Goal: Find specific page/section: Find specific page/section

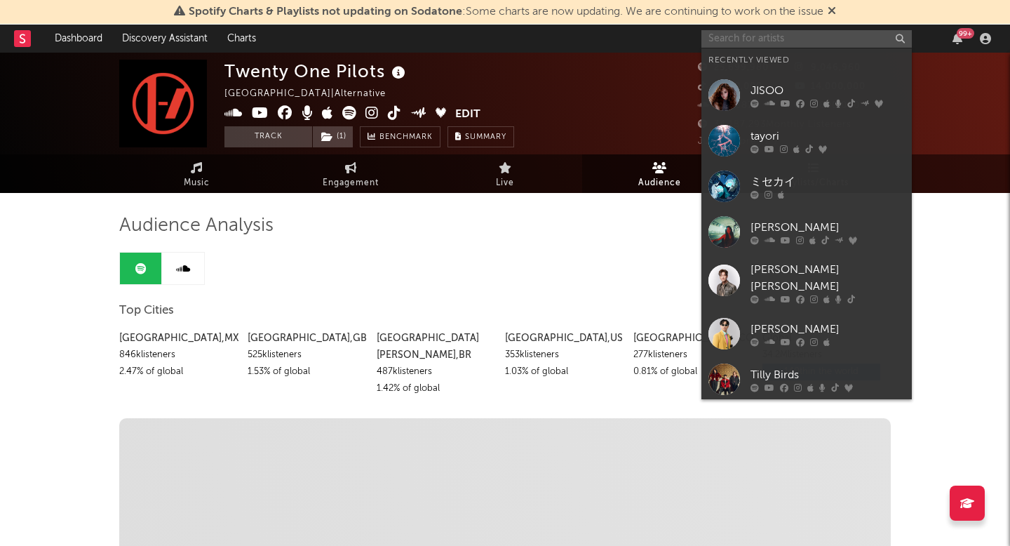
click at [751, 34] on input "text" at bounding box center [806, 39] width 210 height 18
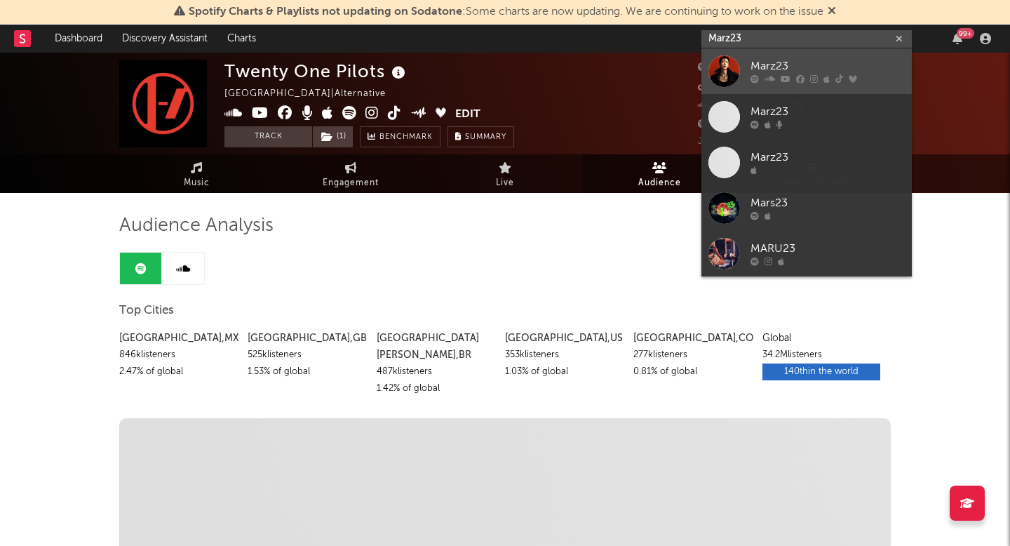
type input "Marz23"
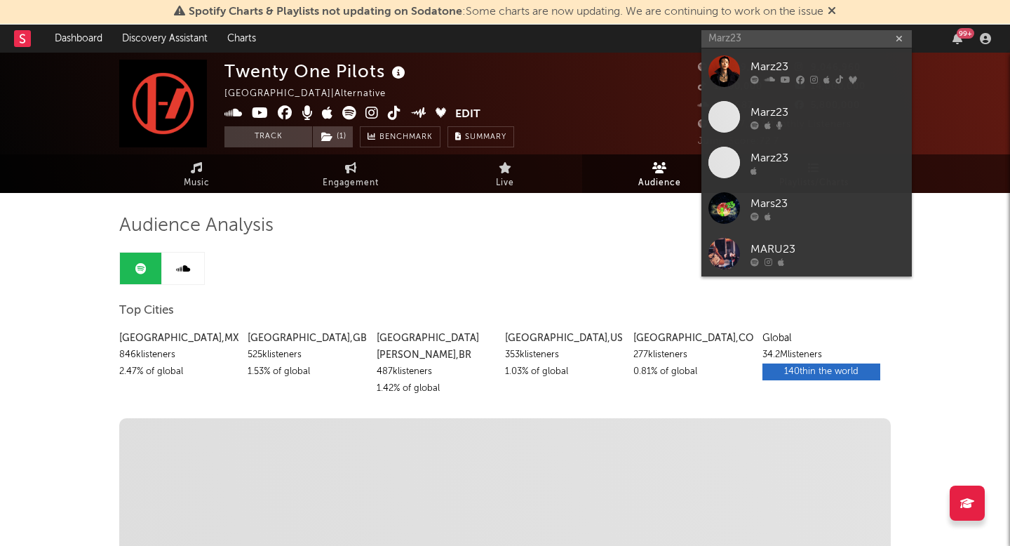
click at [765, 65] on div "Marz23" at bounding box center [827, 66] width 154 height 17
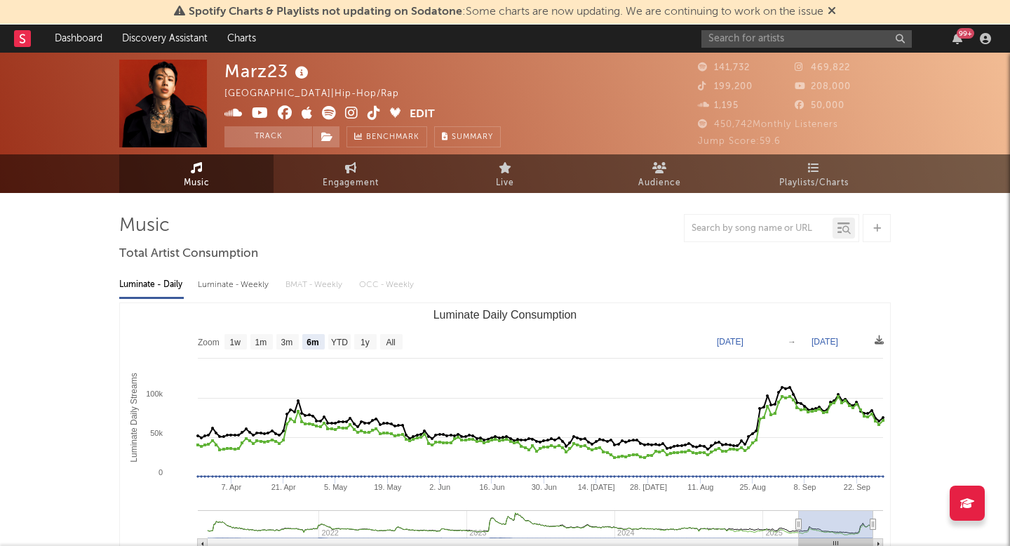
select select "6m"
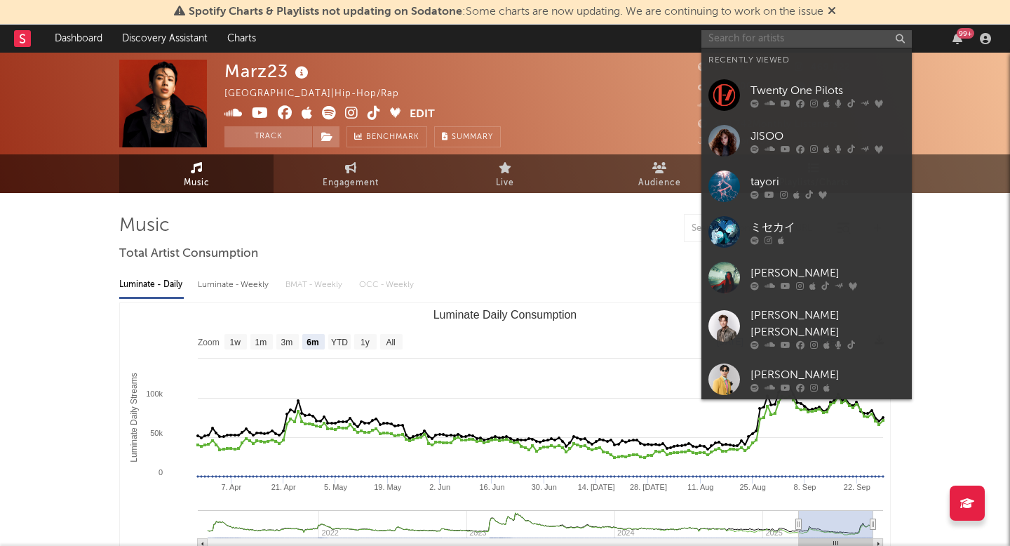
click at [762, 38] on input "text" at bounding box center [806, 39] width 210 height 18
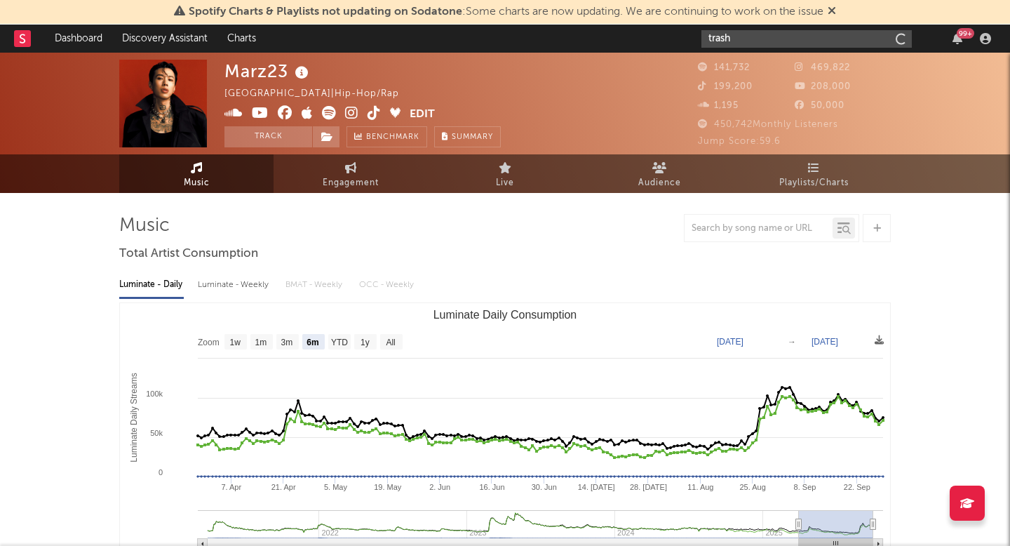
type input "trash"
click at [752, 43] on input "trash" at bounding box center [806, 39] width 210 height 18
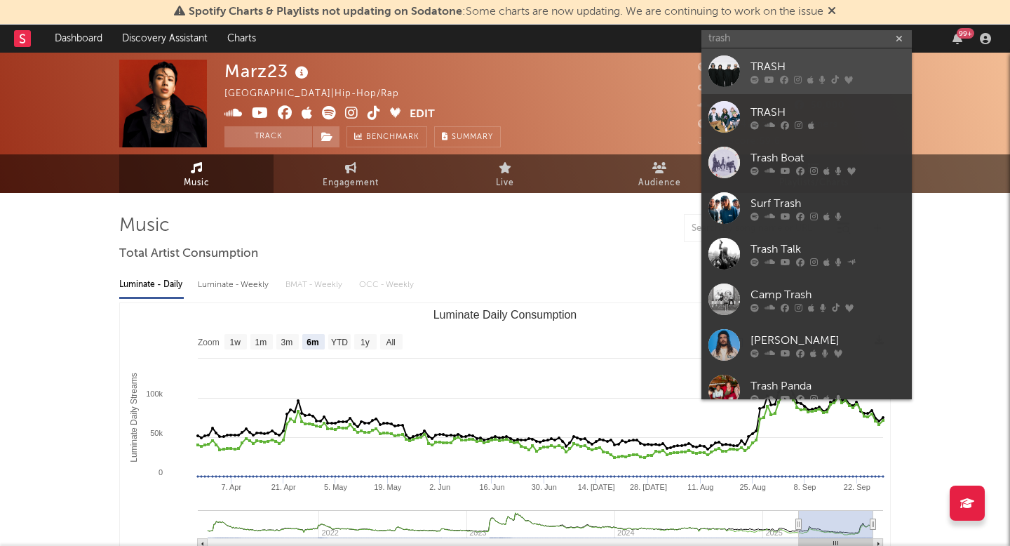
click at [772, 63] on div "TRASH" at bounding box center [827, 66] width 154 height 17
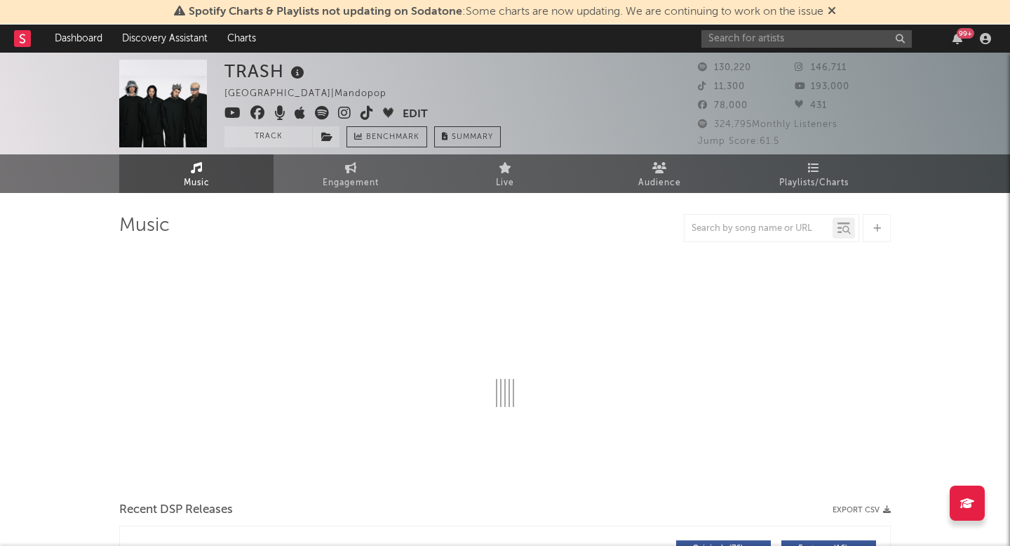
select select "6m"
